Goal: Find contact information: Find contact information

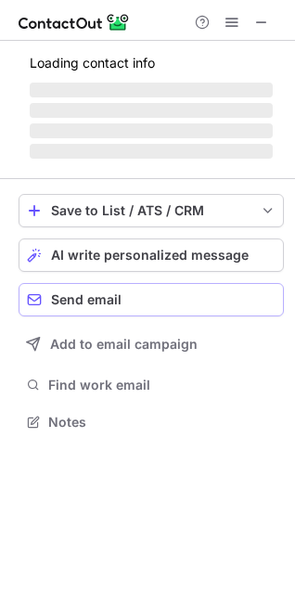
scroll to position [404, 295]
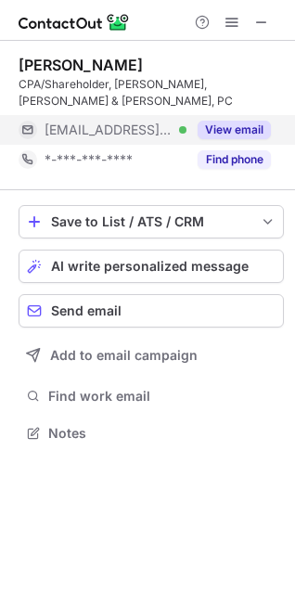
click at [248, 121] on button "View email" at bounding box center [234, 130] width 73 height 19
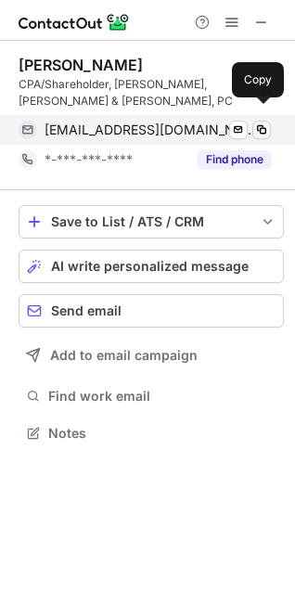
click at [260, 123] on span at bounding box center [261, 130] width 15 height 15
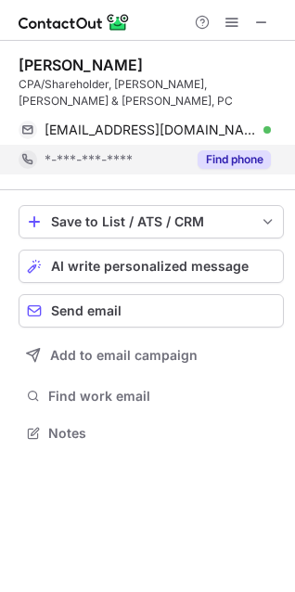
click at [227, 150] on button "Find phone" at bounding box center [234, 159] width 73 height 19
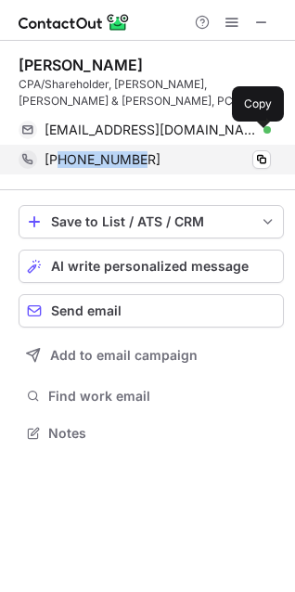
drag, startPoint x: 141, startPoint y: 137, endPoint x: 60, endPoint y: 141, distance: 80.9
click at [60, 151] on div "+17247777614" at bounding box center [158, 159] width 227 height 17
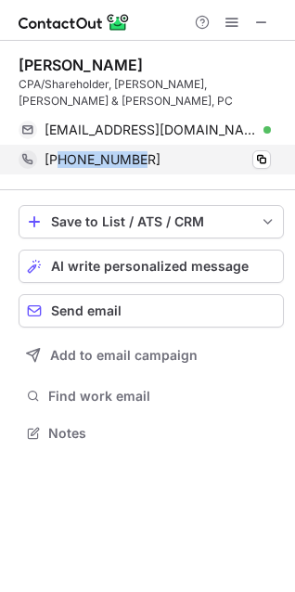
copy span "7247777614"
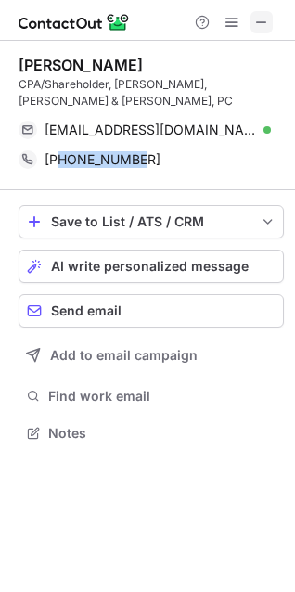
click at [261, 19] on span at bounding box center [261, 22] width 15 height 15
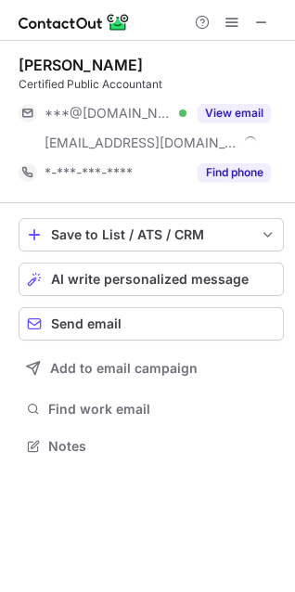
scroll to position [434, 295]
click at [262, 17] on span at bounding box center [261, 22] width 15 height 15
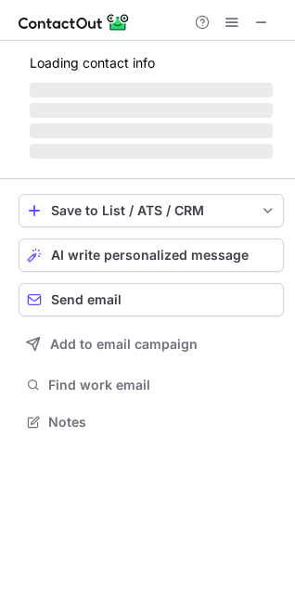
scroll to position [421, 295]
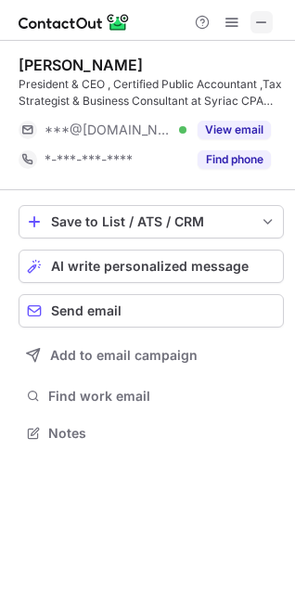
click at [263, 22] on span at bounding box center [261, 22] width 15 height 15
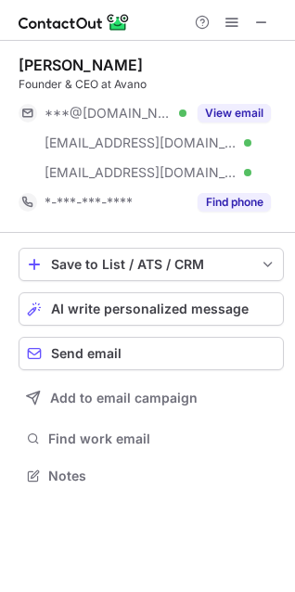
scroll to position [463, 295]
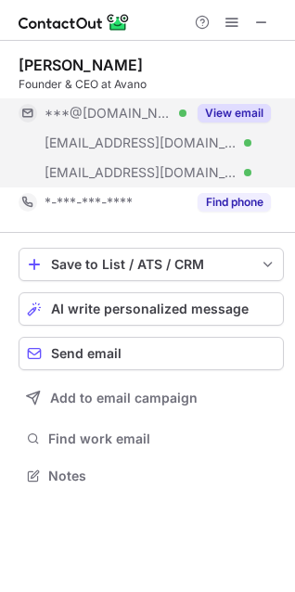
click at [230, 110] on button "View email" at bounding box center [234, 113] width 73 height 19
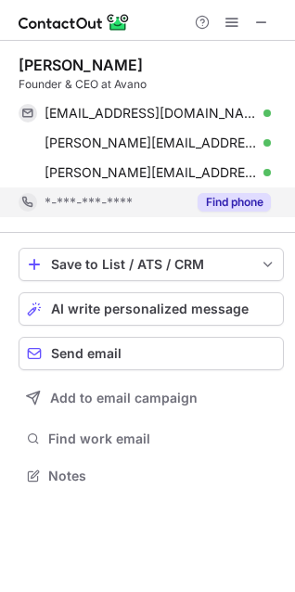
click at [224, 200] on button "Find phone" at bounding box center [234, 202] width 73 height 19
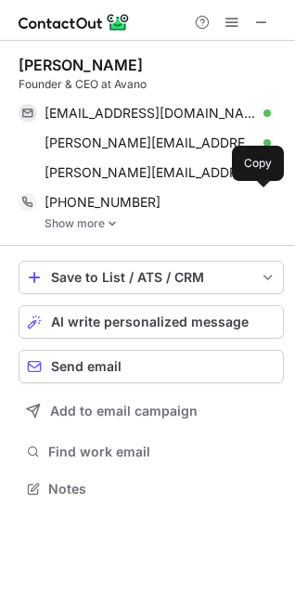
scroll to position [476, 295]
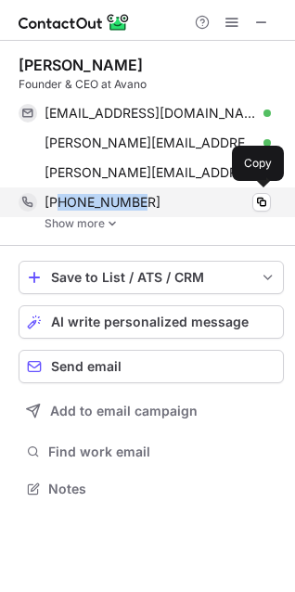
drag, startPoint x: 146, startPoint y: 200, endPoint x: 60, endPoint y: 200, distance: 85.4
click at [60, 200] on div "+13103839096" at bounding box center [158, 202] width 227 height 17
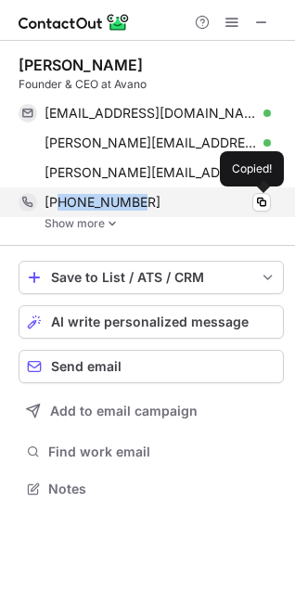
copy span "3103839096"
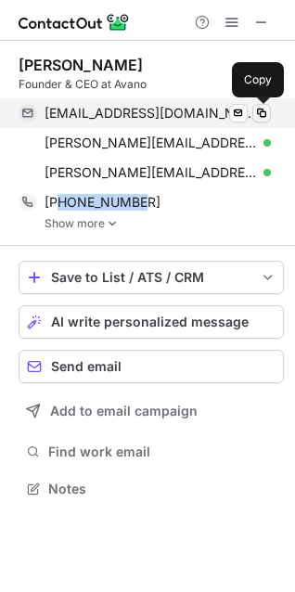
click at [262, 109] on span at bounding box center [261, 113] width 15 height 15
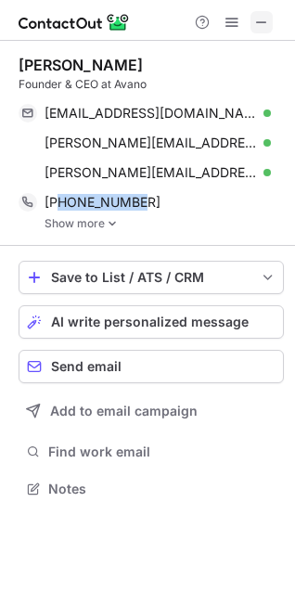
click at [258, 19] on span at bounding box center [261, 22] width 15 height 15
